Goal: Transaction & Acquisition: Download file/media

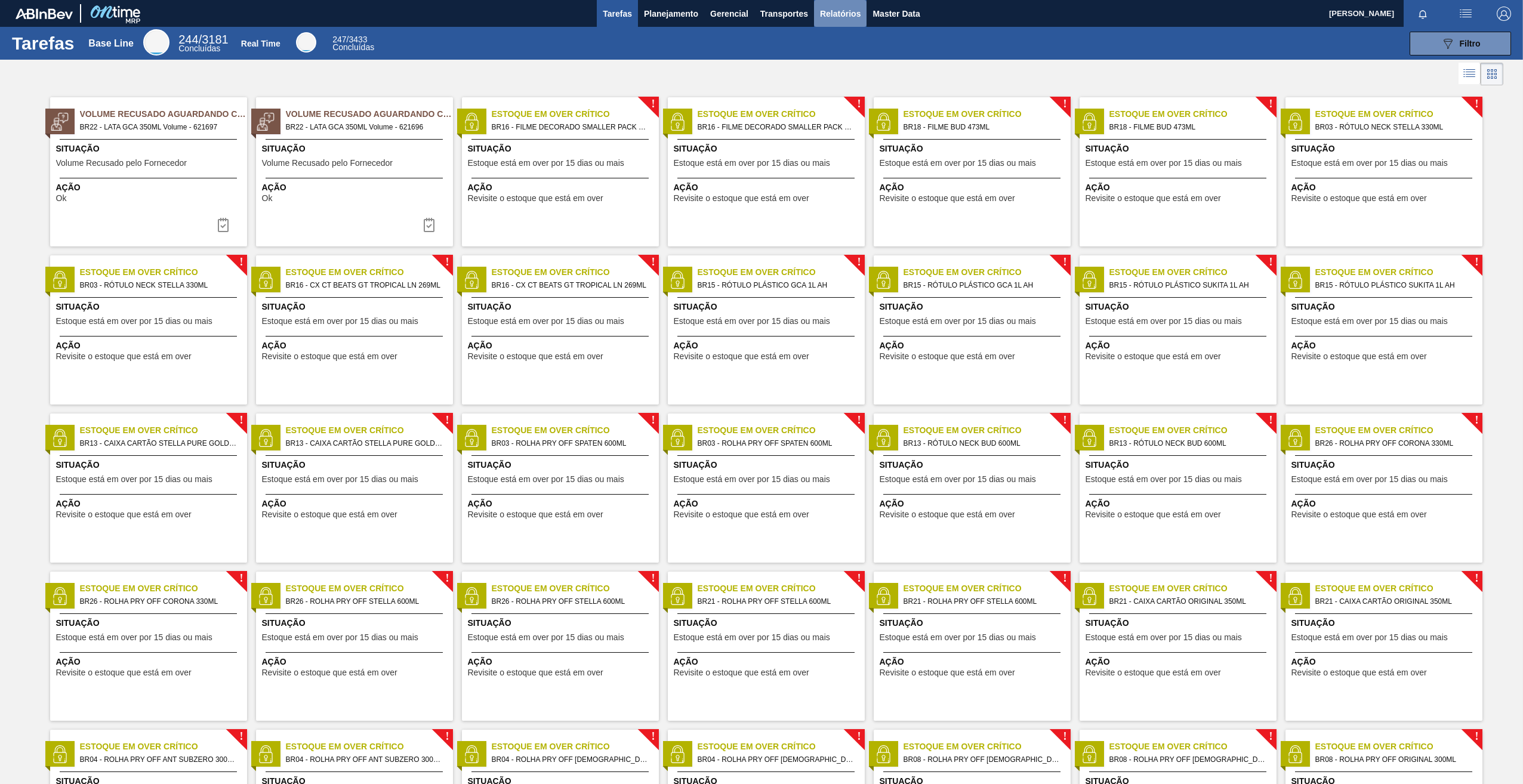
click at [832, 18] on span "Relatórios" at bounding box center [840, 13] width 41 height 14
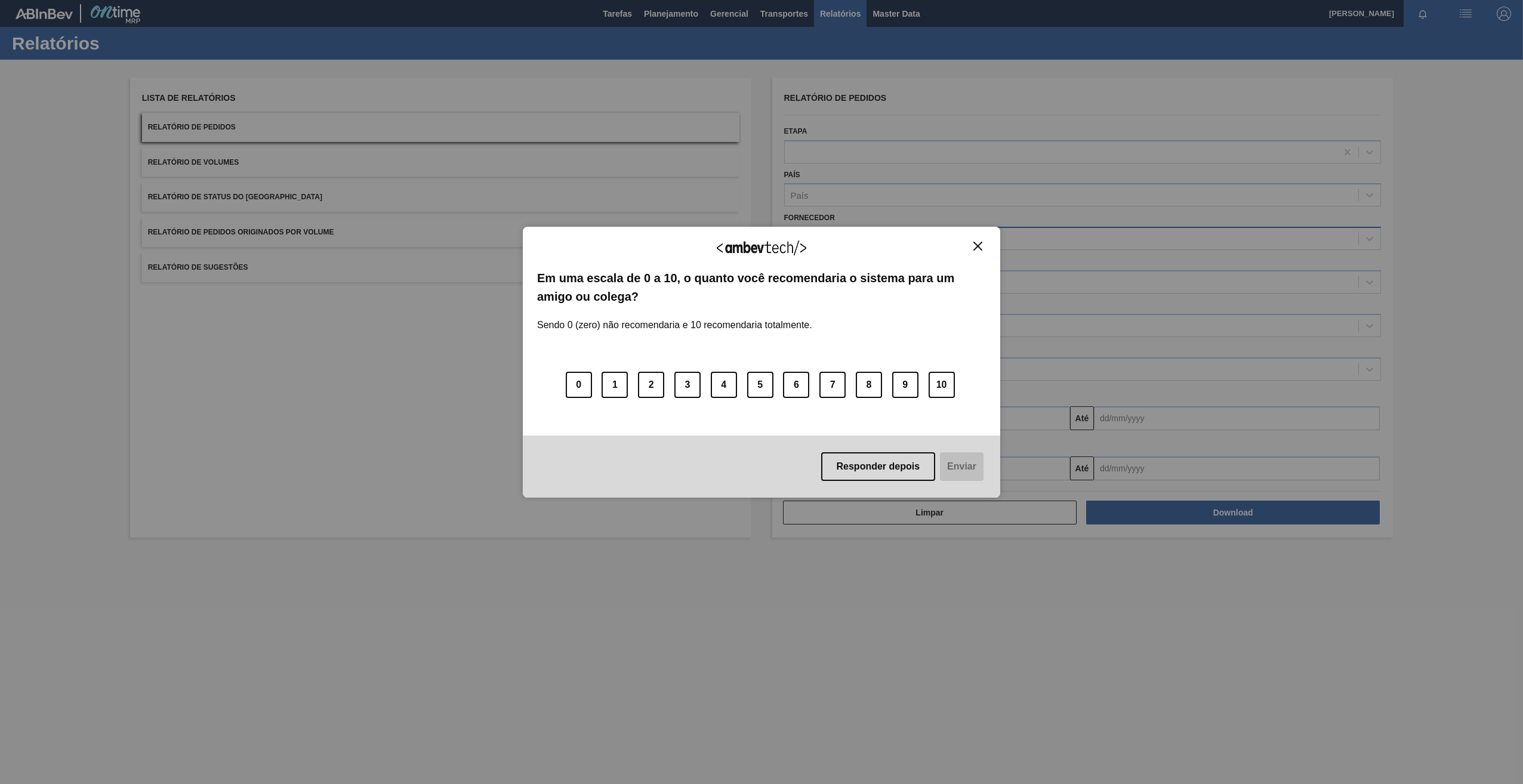
drag, startPoint x: 977, startPoint y: 246, endPoint x: 917, endPoint y: 248, distance: 60.0
click at [977, 247] on img "Close" at bounding box center [978, 246] width 9 height 9
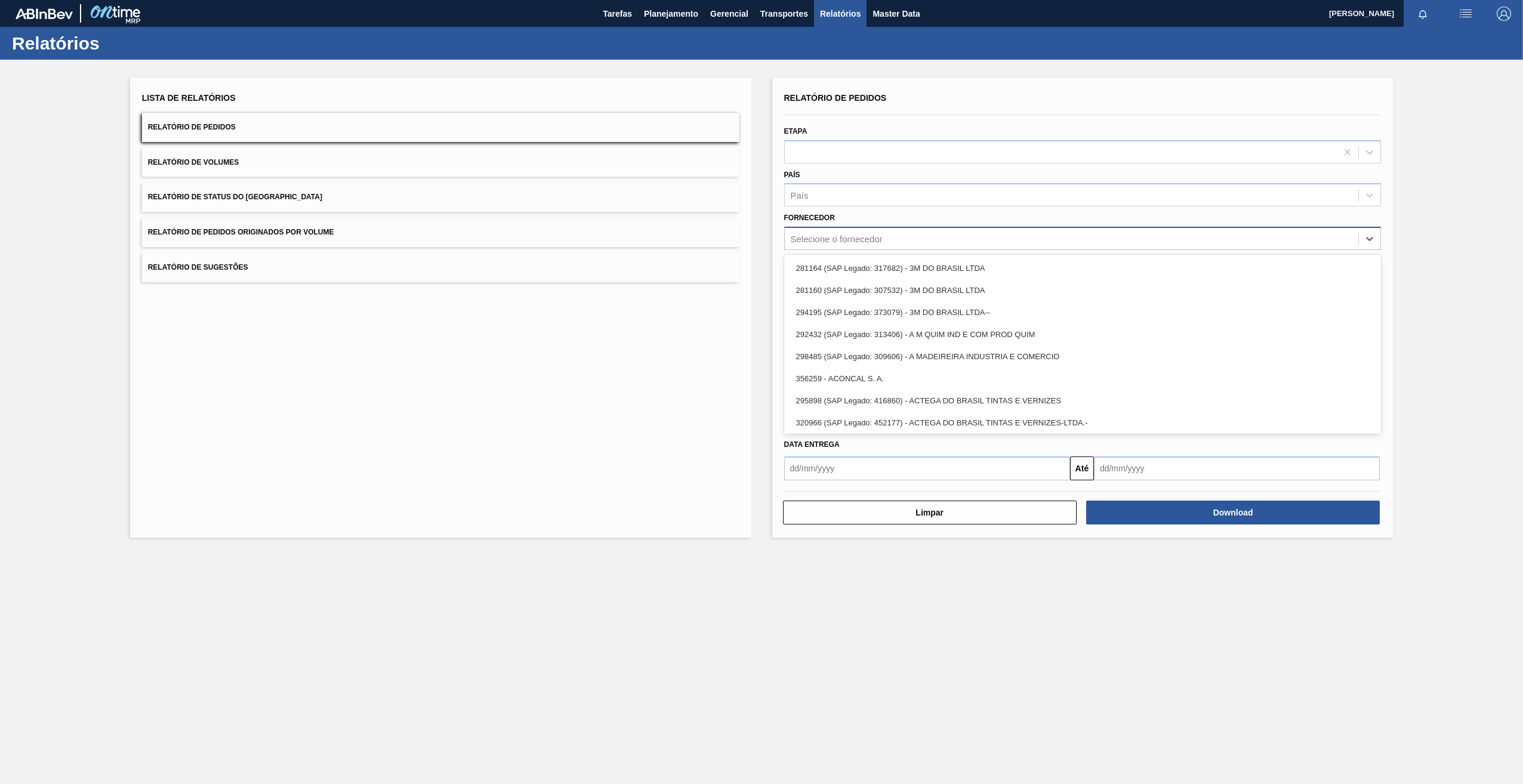
click at [826, 242] on div "Selecione o fornecedor" at bounding box center [836, 239] width 92 height 10
paste input "289877"
type input "289877"
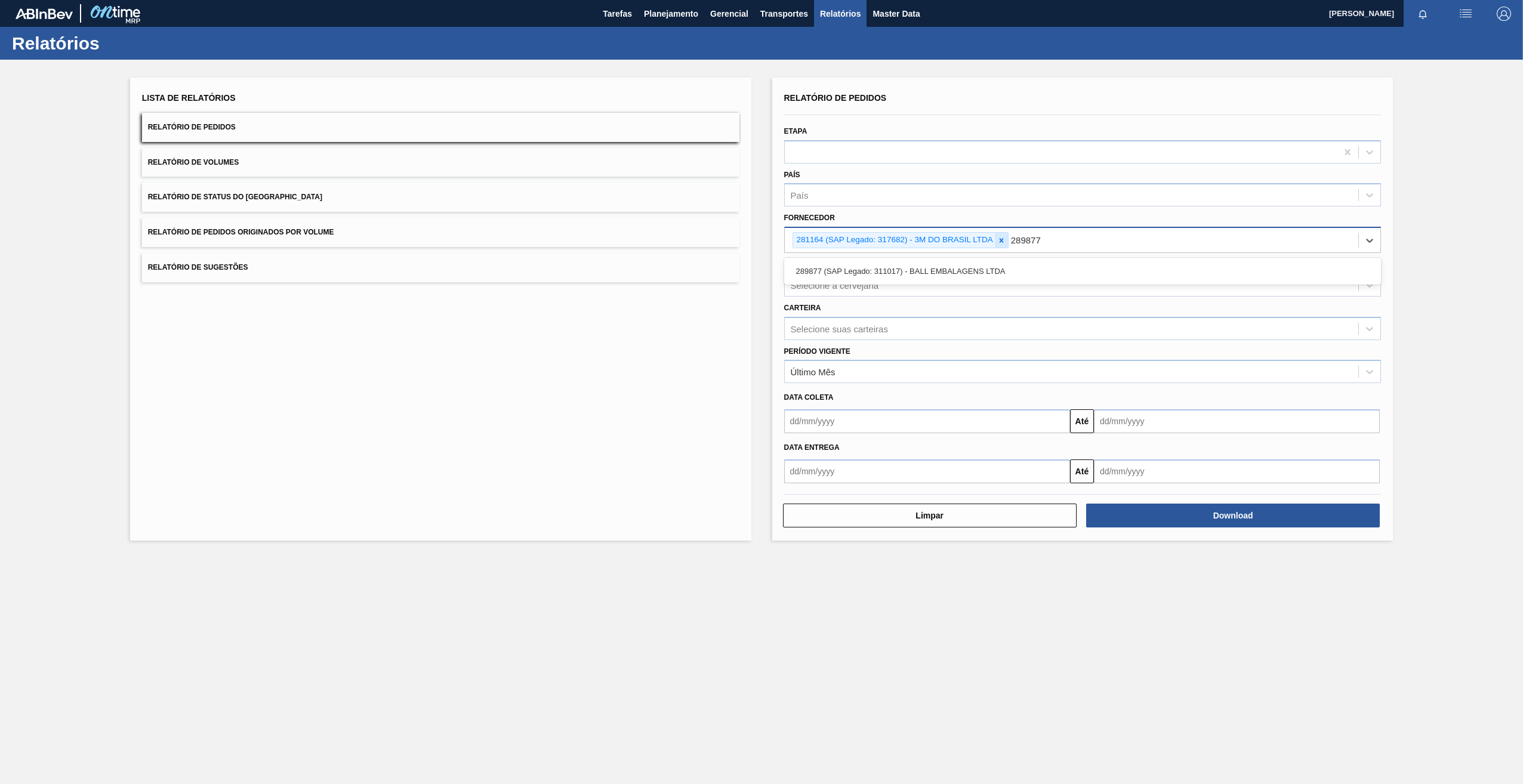
click at [998, 242] on icon at bounding box center [1001, 240] width 8 height 8
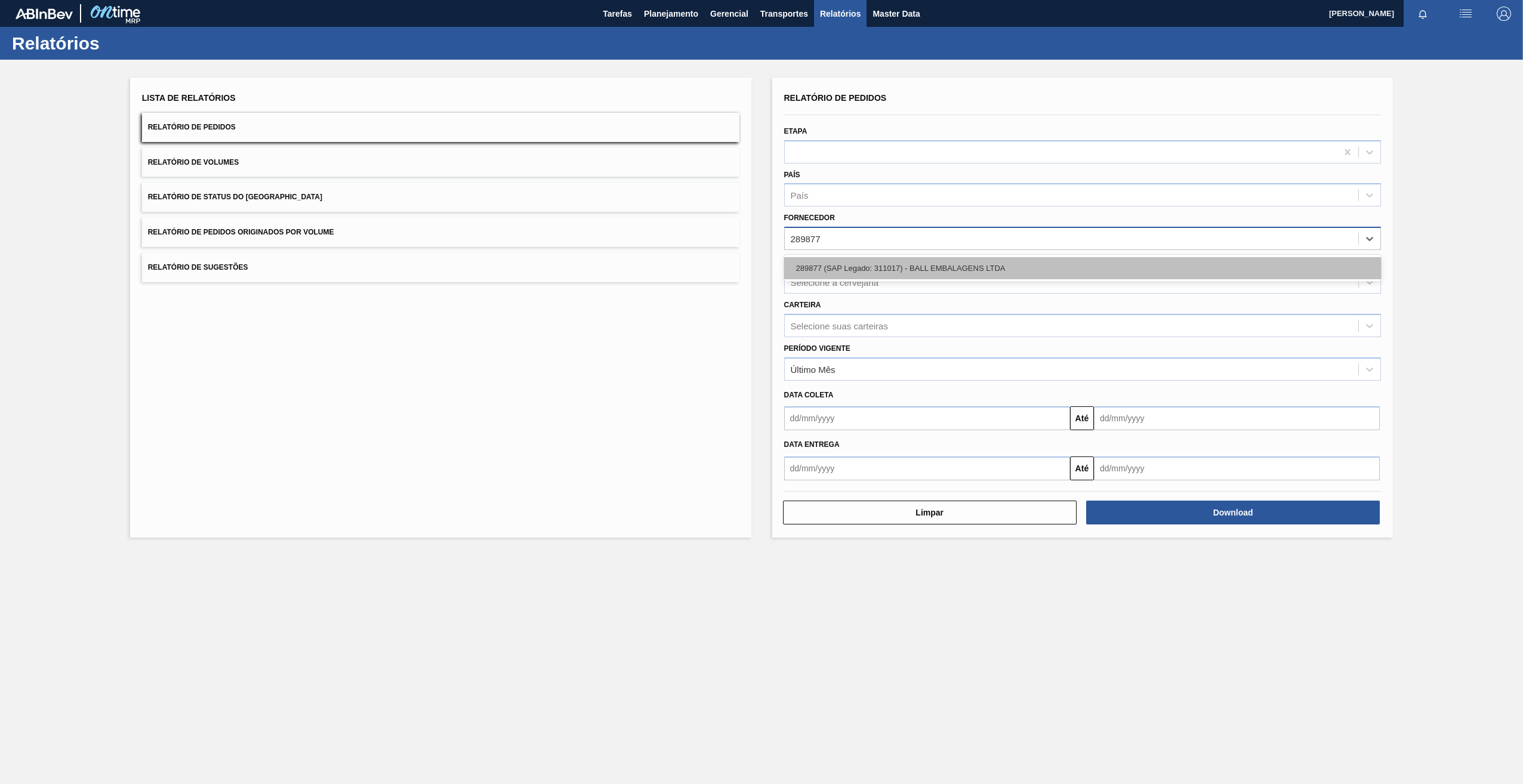
click at [837, 263] on div "289877 (SAP Legado: 311017) - BALL EMBALAGENS LTDA" at bounding box center [1083, 268] width 598 height 22
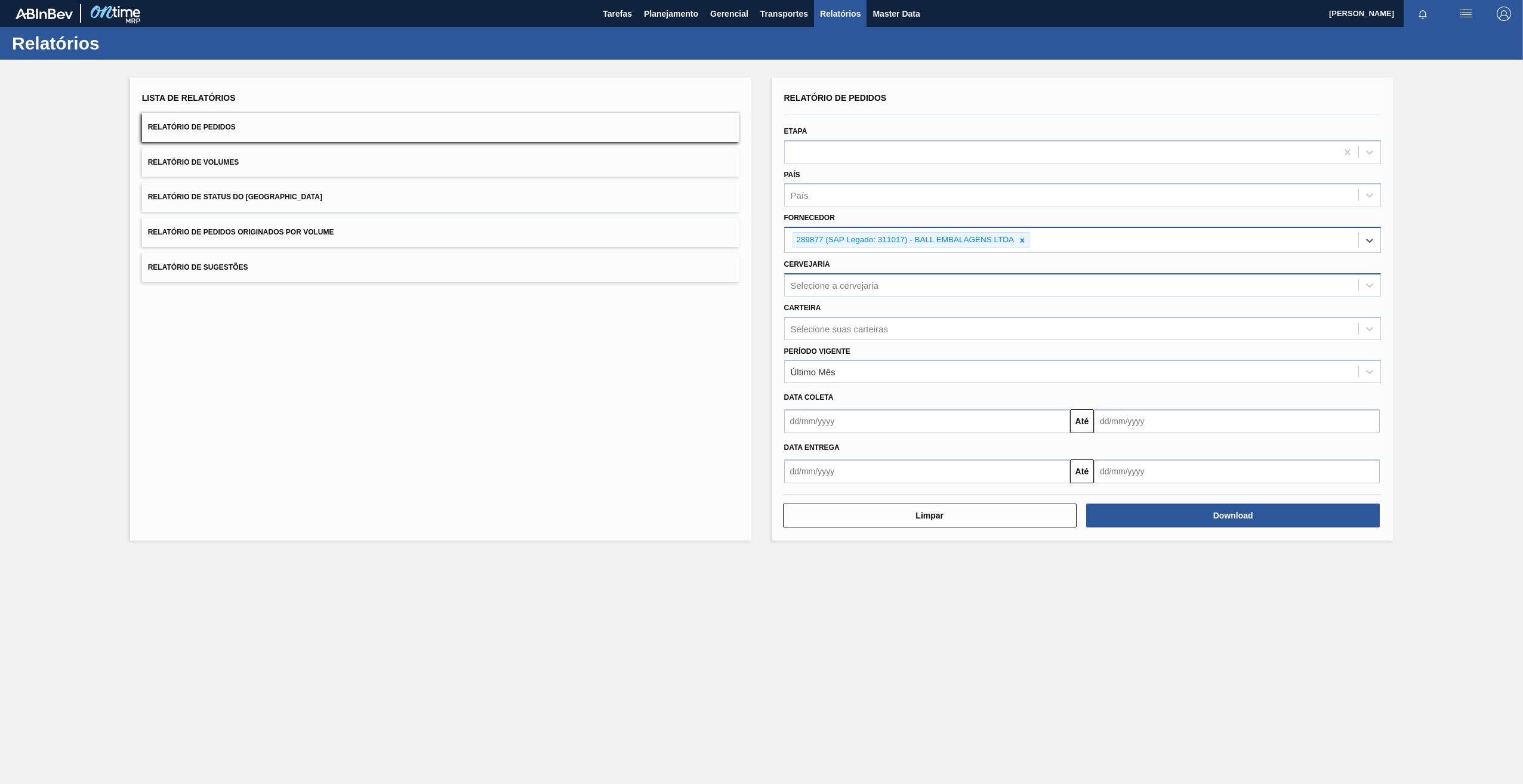
click at [849, 290] on div "Selecione a cervejaria" at bounding box center [1072, 285] width 574 height 18
type input "27"
drag, startPoint x: 866, startPoint y: 305, endPoint x: 880, endPoint y: 312, distance: 15.7
click at [866, 305] on div "BR27 - [GEOGRAPHIC_DATA]" at bounding box center [1083, 314] width 598 height 22
click at [1200, 516] on button "Download" at bounding box center [1232, 518] width 293 height 24
